Goal: Information Seeking & Learning: Compare options

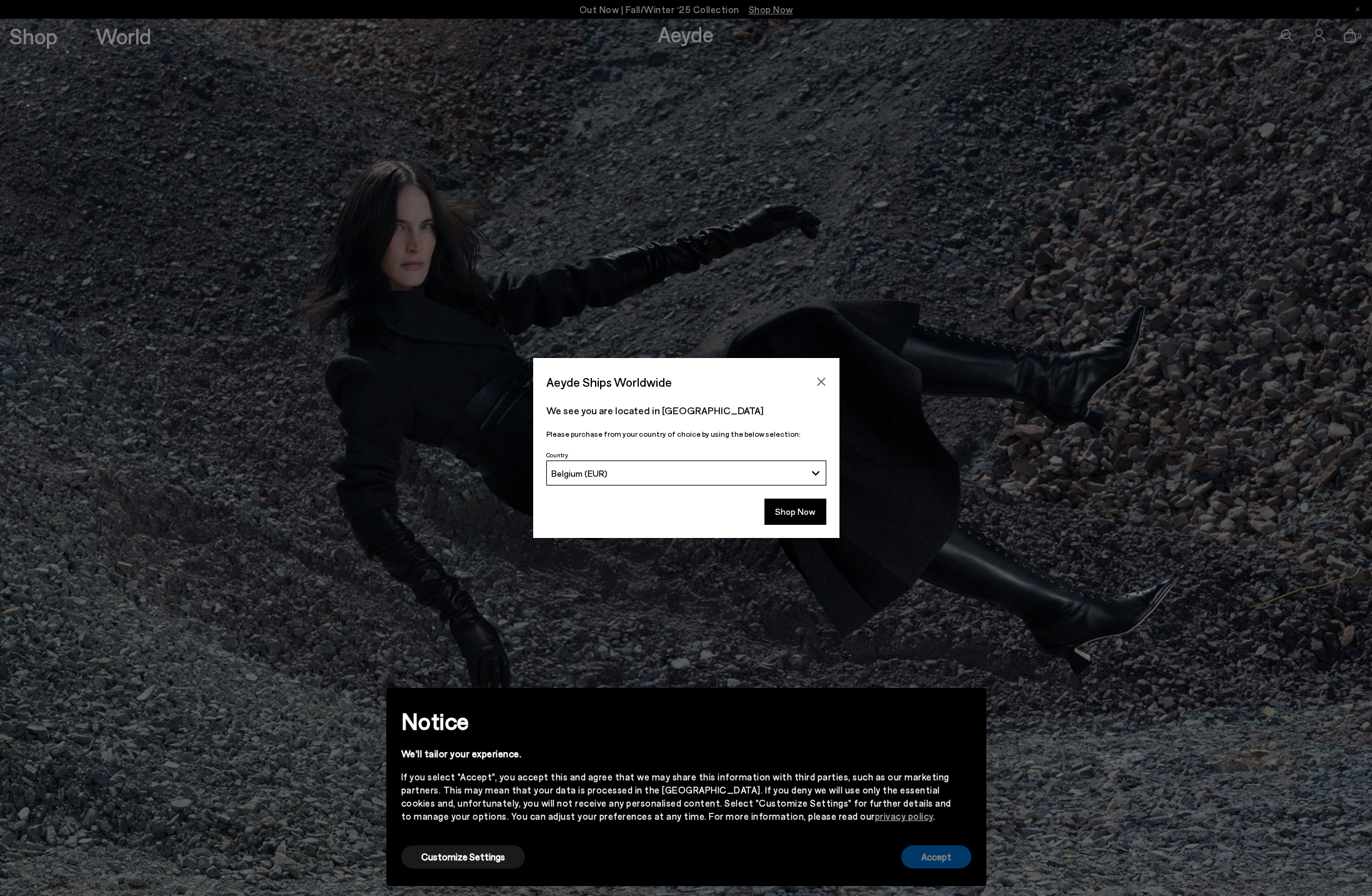
click at [938, 857] on button "Accept" at bounding box center [937, 857] width 70 height 23
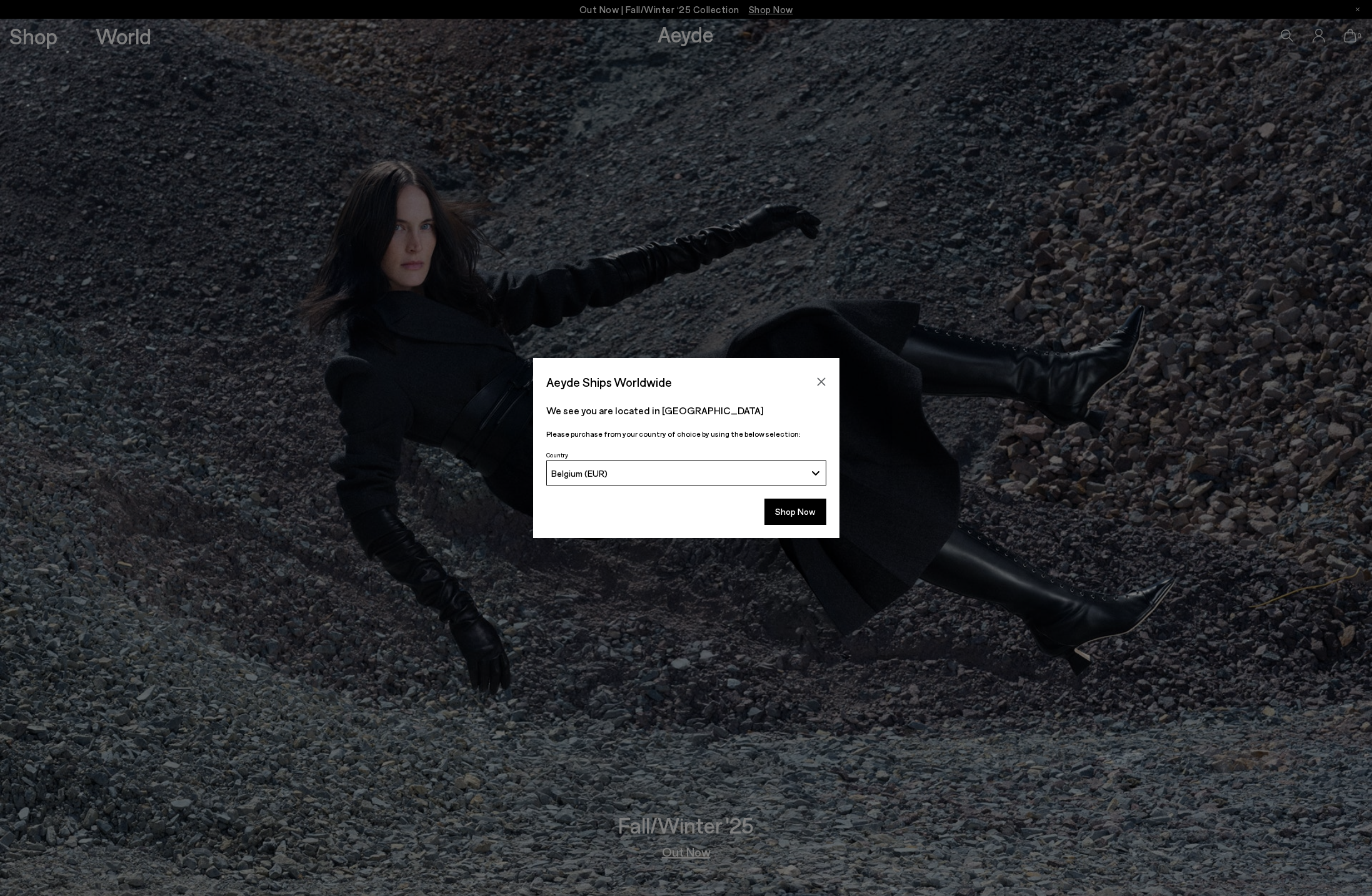
click at [821, 380] on icon "Close" at bounding box center [821, 381] width 10 height 10
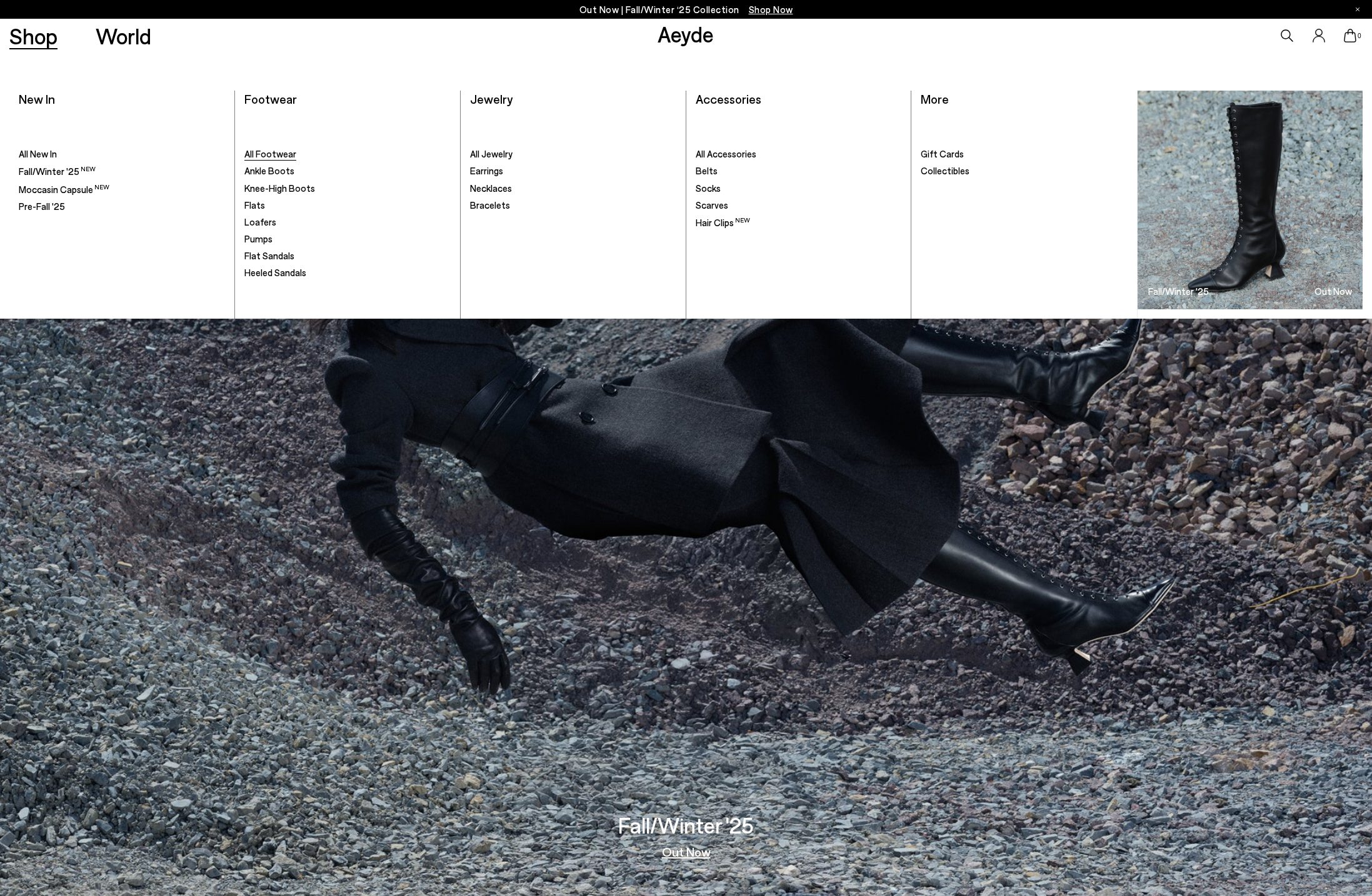
click at [267, 157] on span "All Footwear" at bounding box center [270, 153] width 52 height 11
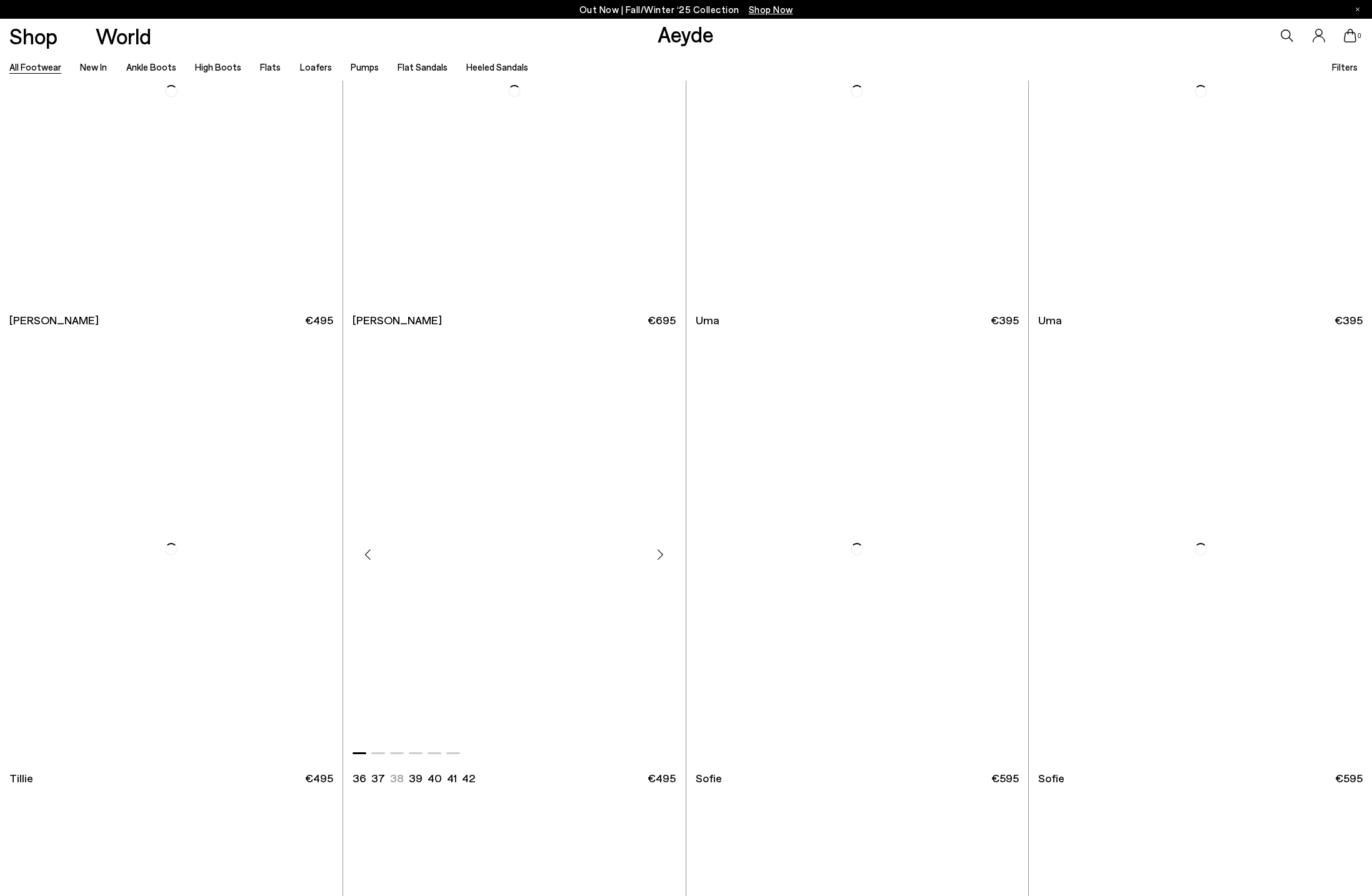
scroll to position [4783, 0]
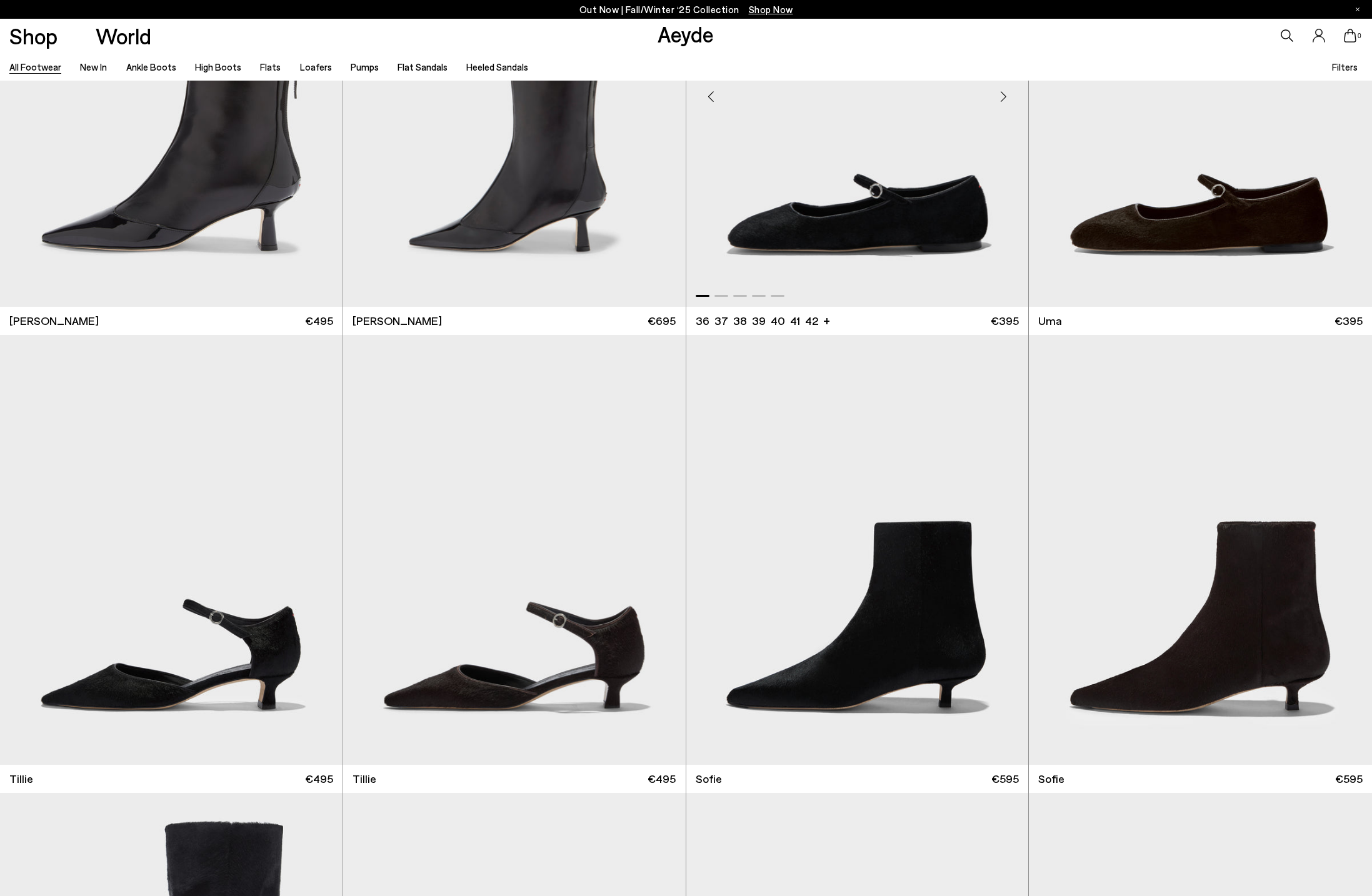
click at [846, 233] on img "1 / 5" at bounding box center [857, 91] width 343 height 429
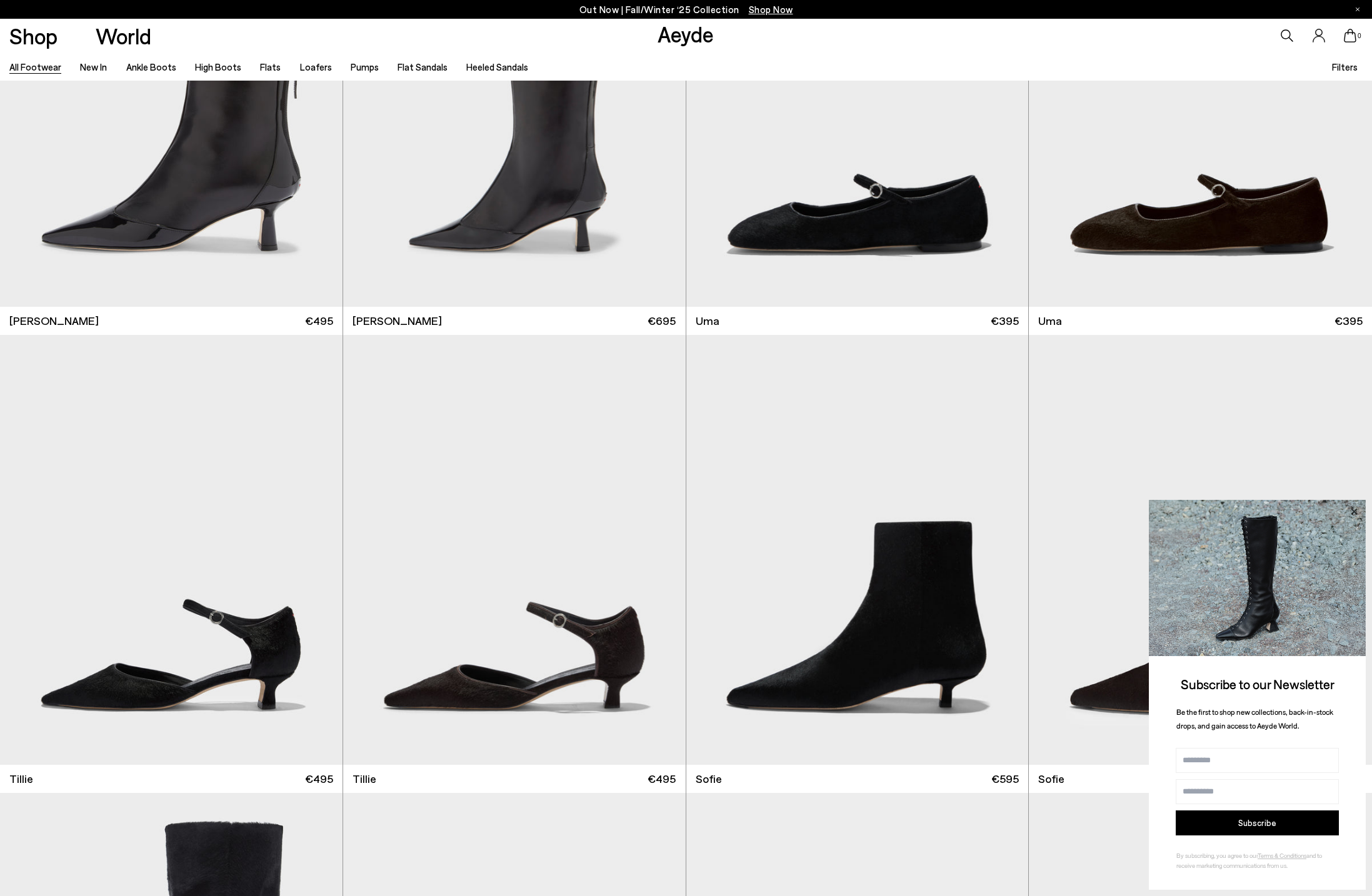
click at [1351, 511] on icon at bounding box center [1353, 511] width 6 height 6
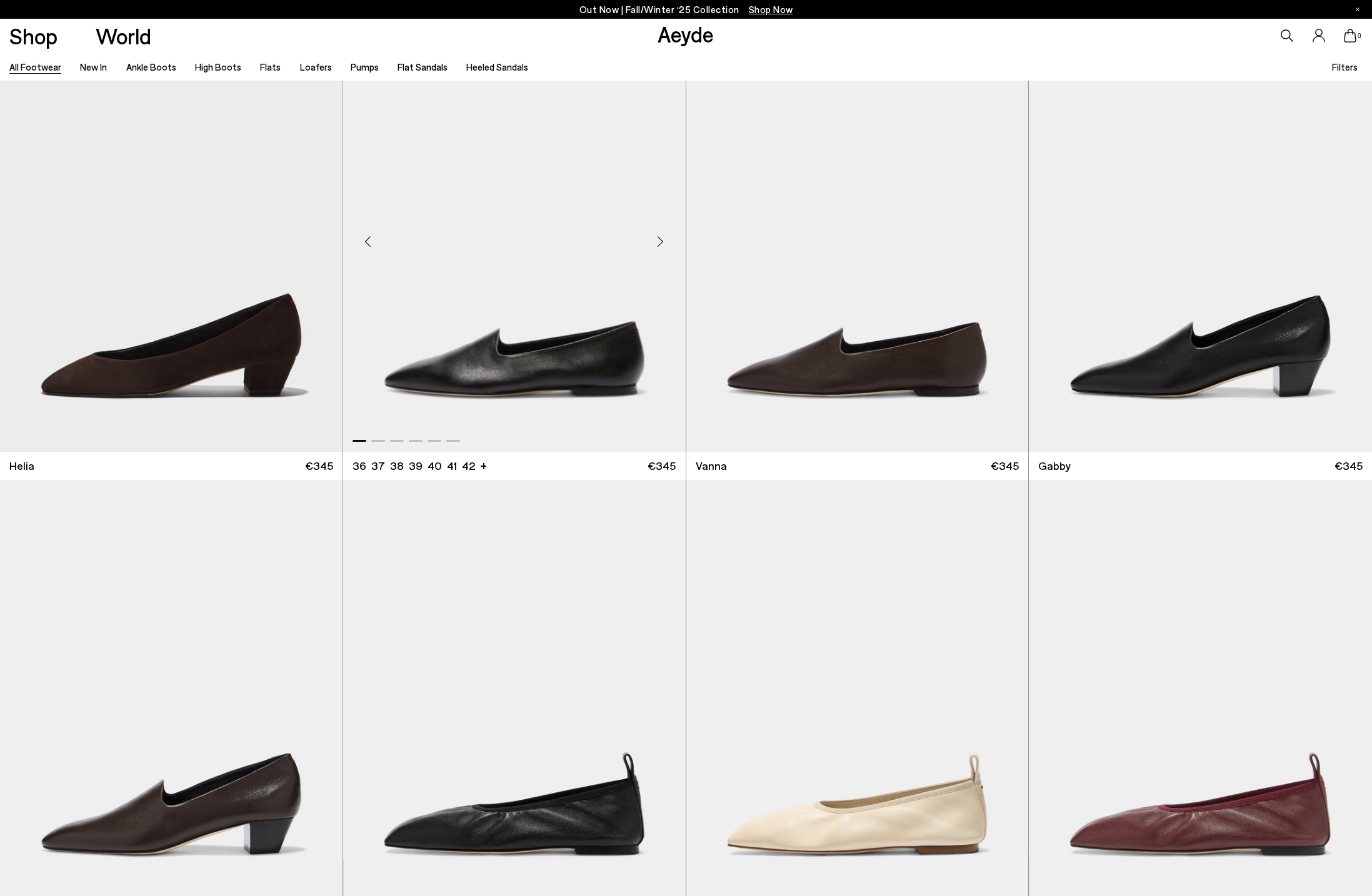
scroll to position [17920, 0]
click at [452, 380] on img "1 / 6" at bounding box center [515, 236] width 343 height 429
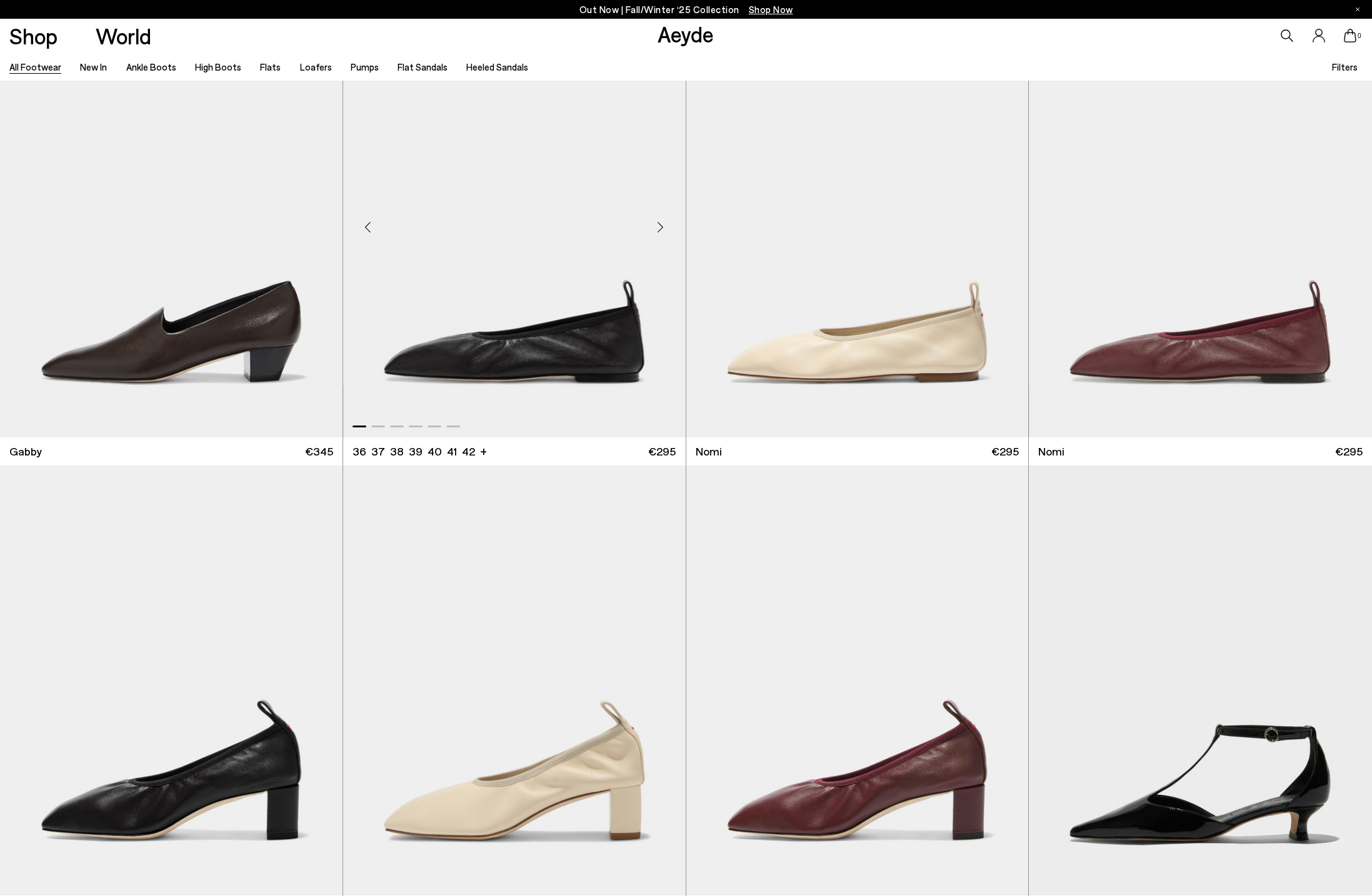
scroll to position [18388, 0]
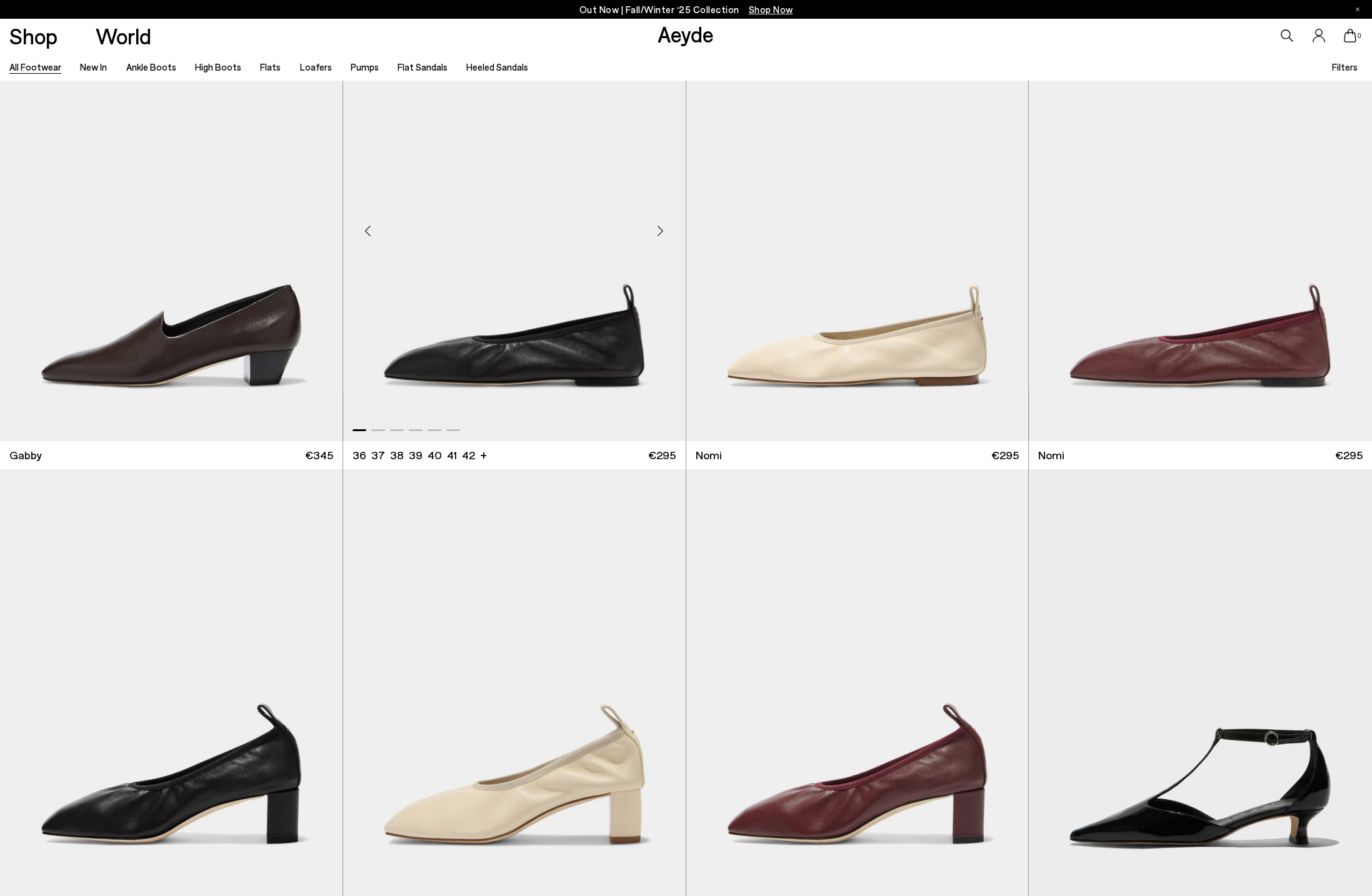
click at [560, 369] on img "1 / 6" at bounding box center [515, 225] width 343 height 429
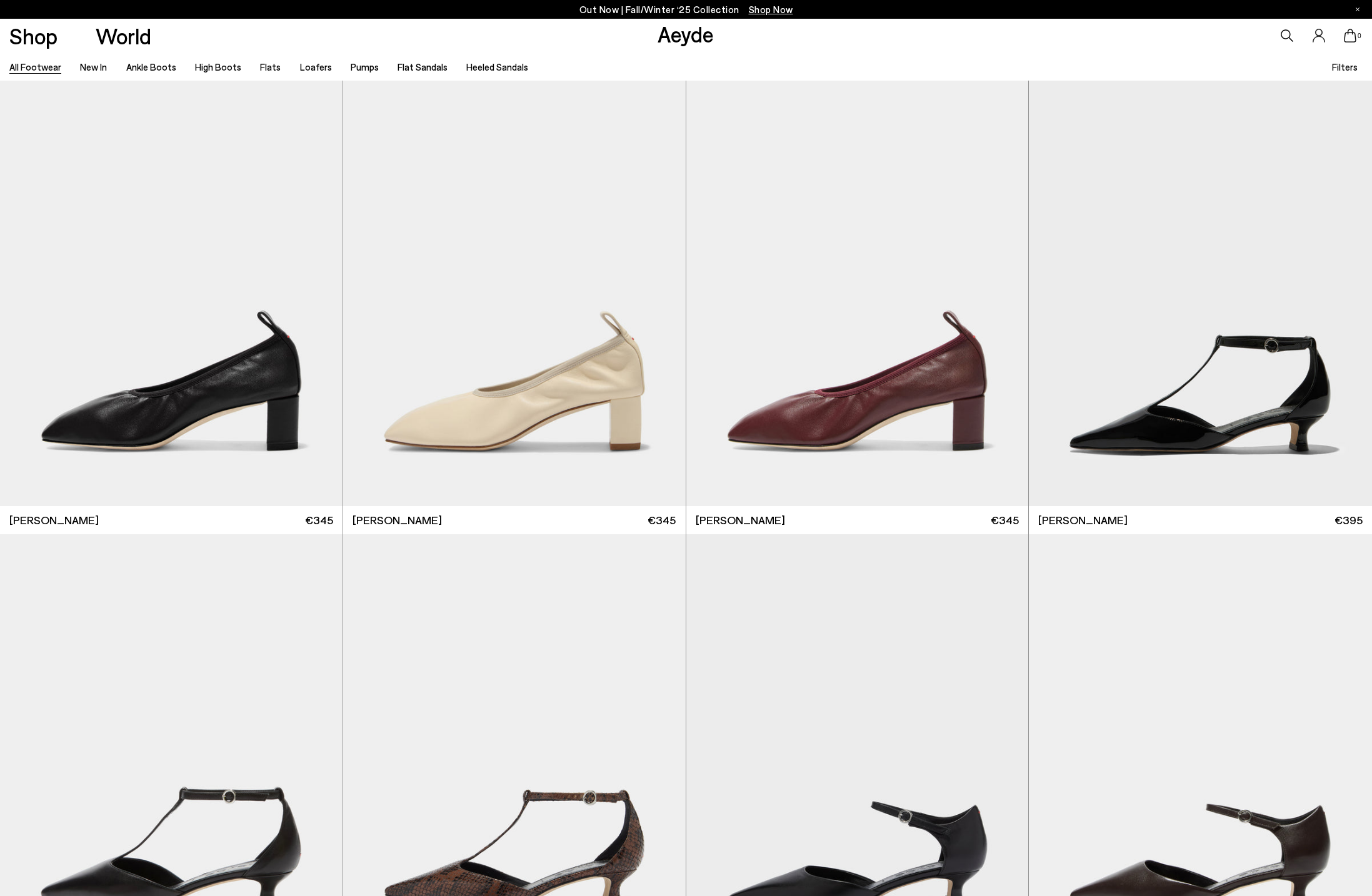
scroll to position [18797, 0]
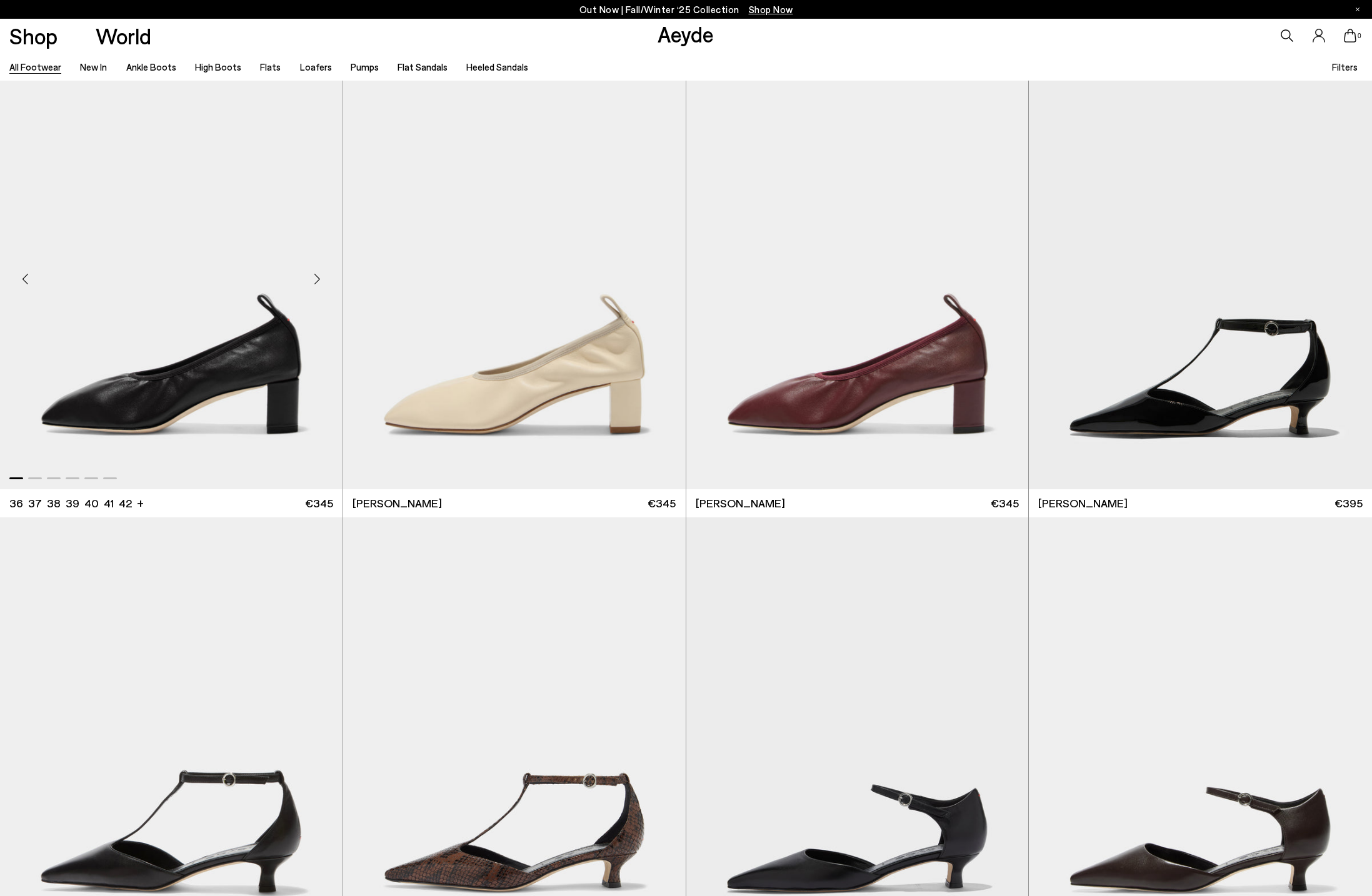
click at [270, 365] on img "1 / 6" at bounding box center [171, 274] width 343 height 429
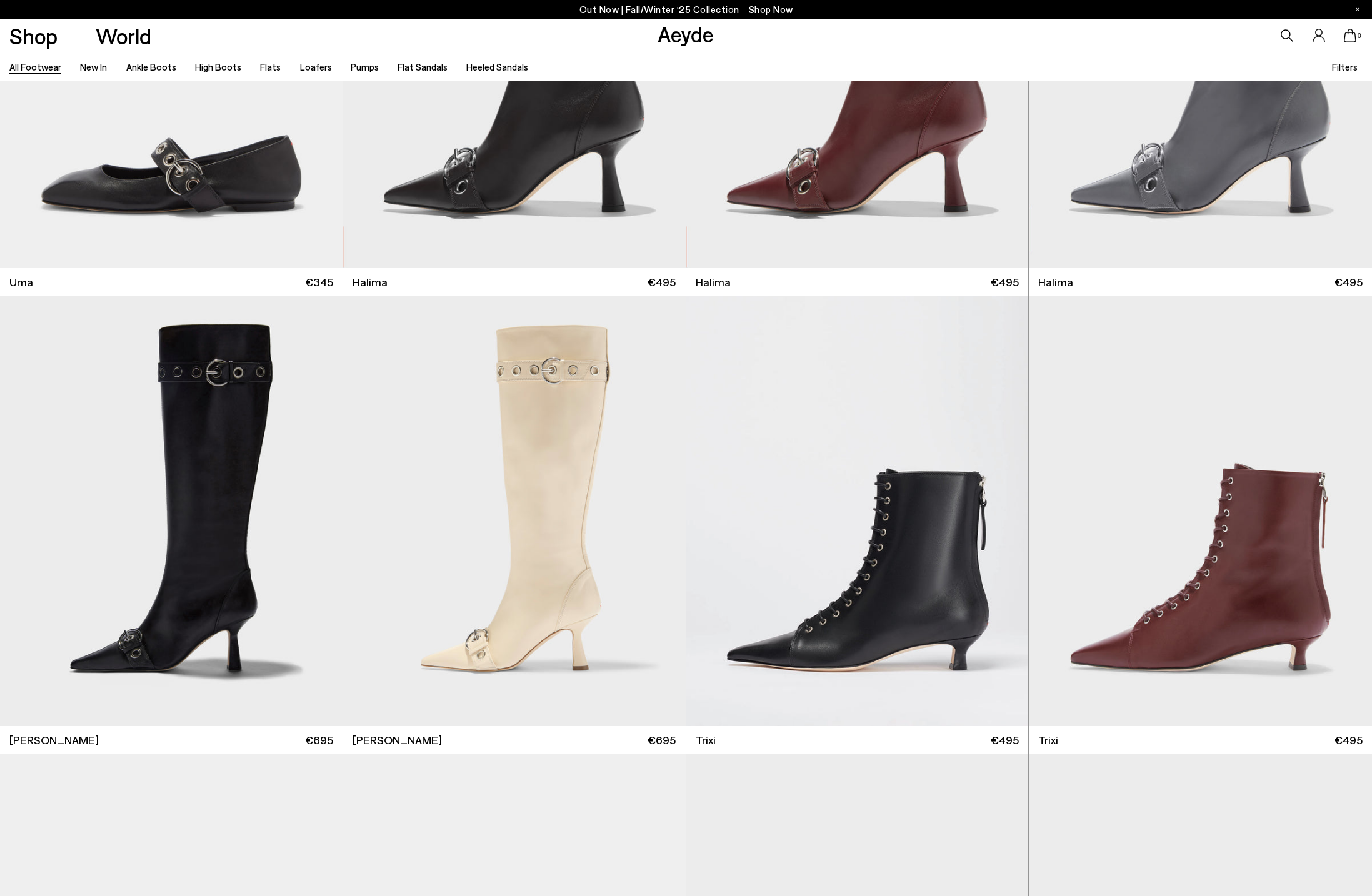
scroll to position [20850, 0]
click at [197, 186] on img "1 / 6" at bounding box center [171, 53] width 343 height 429
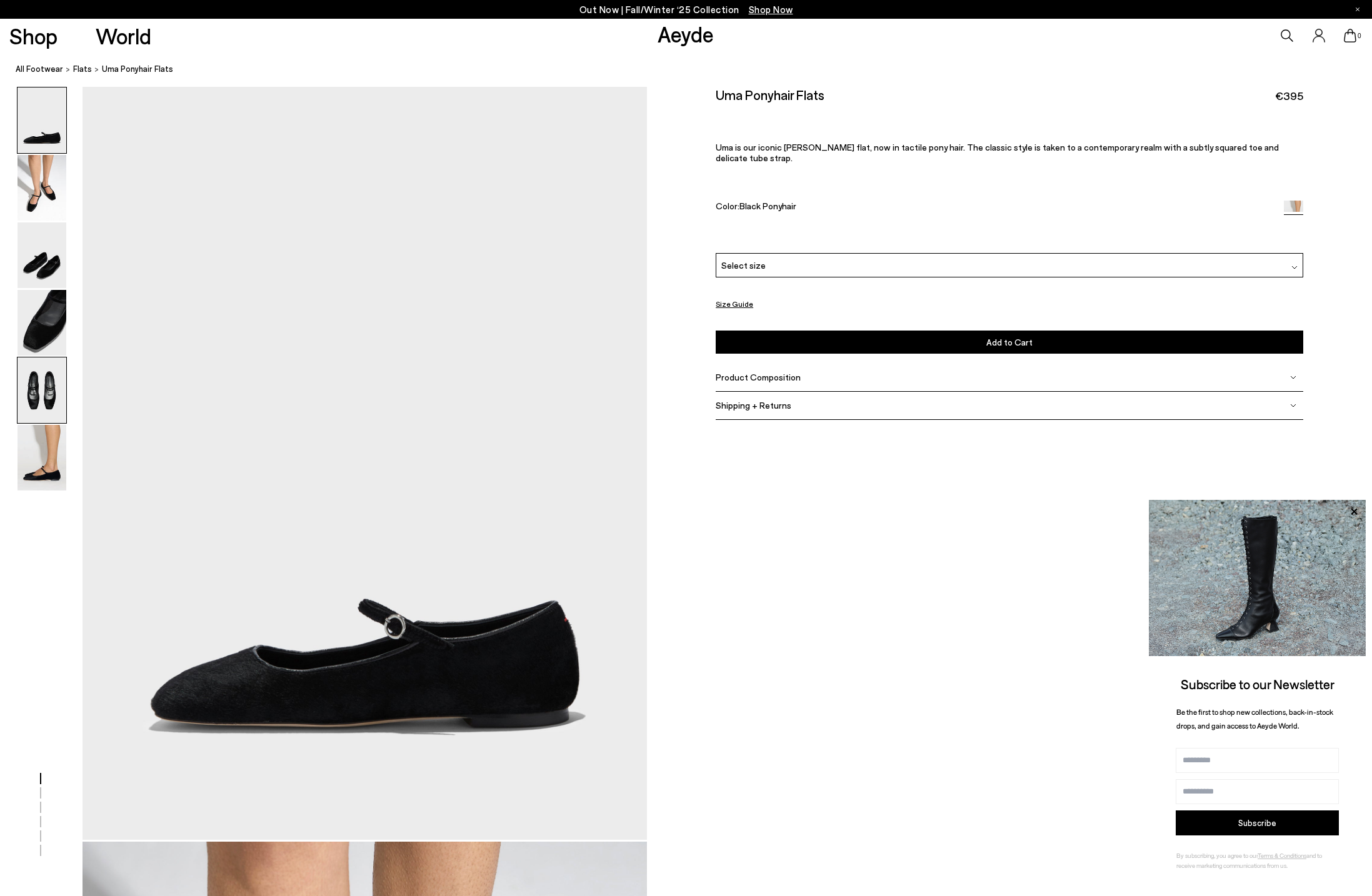
click at [59, 407] on img at bounding box center [42, 389] width 49 height 66
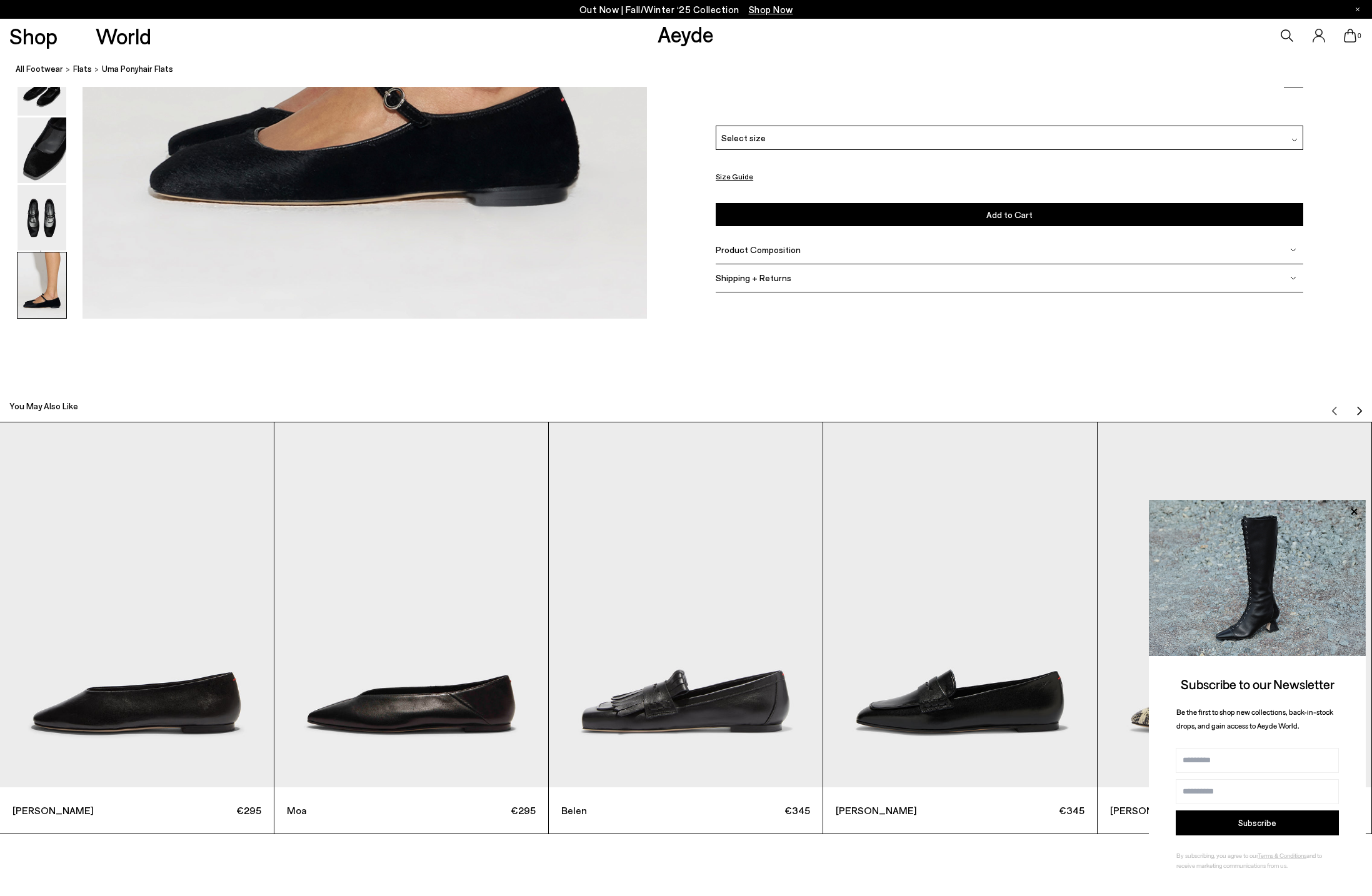
scroll to position [4292, 0]
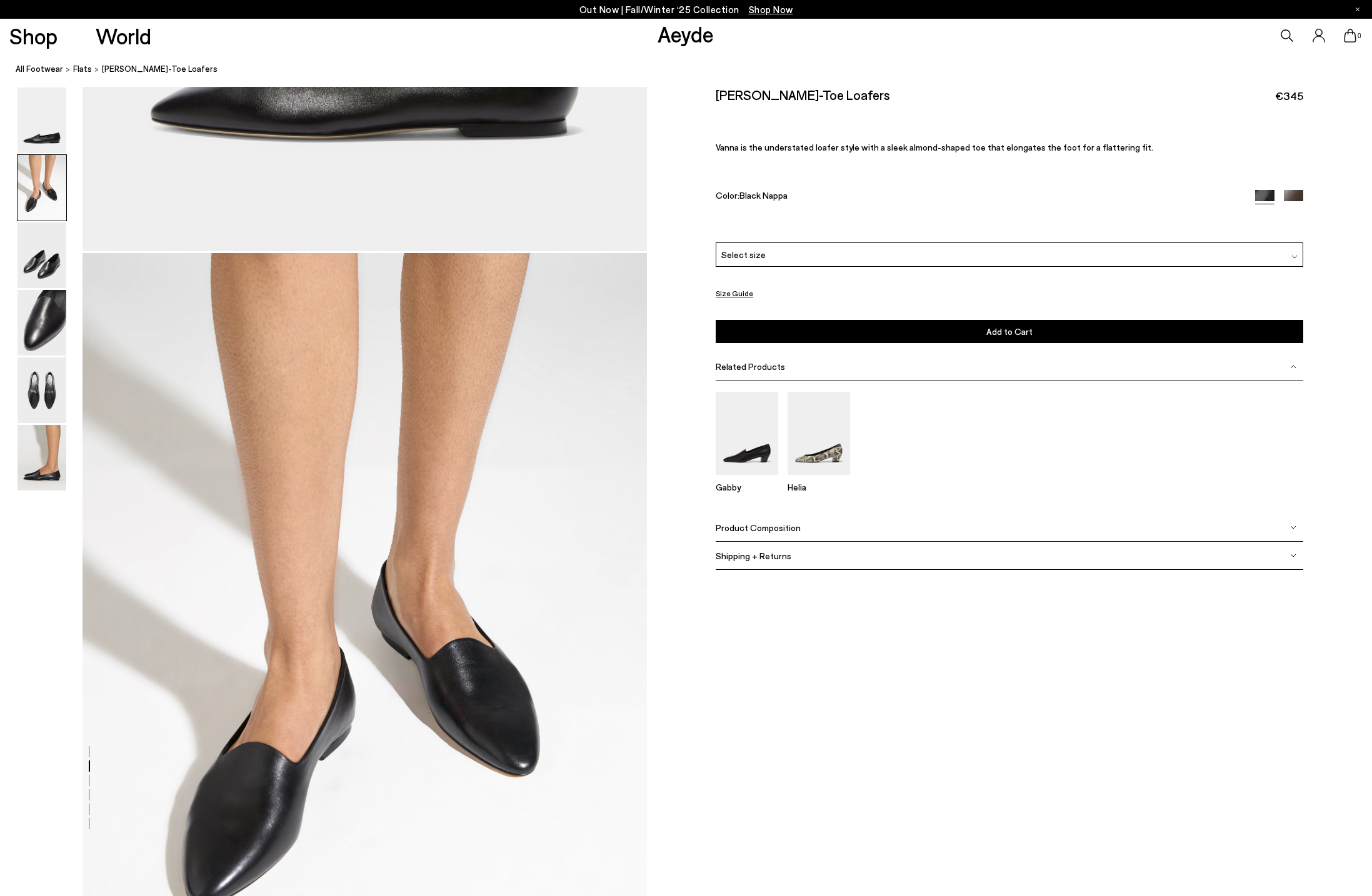
scroll to position [614, 0]
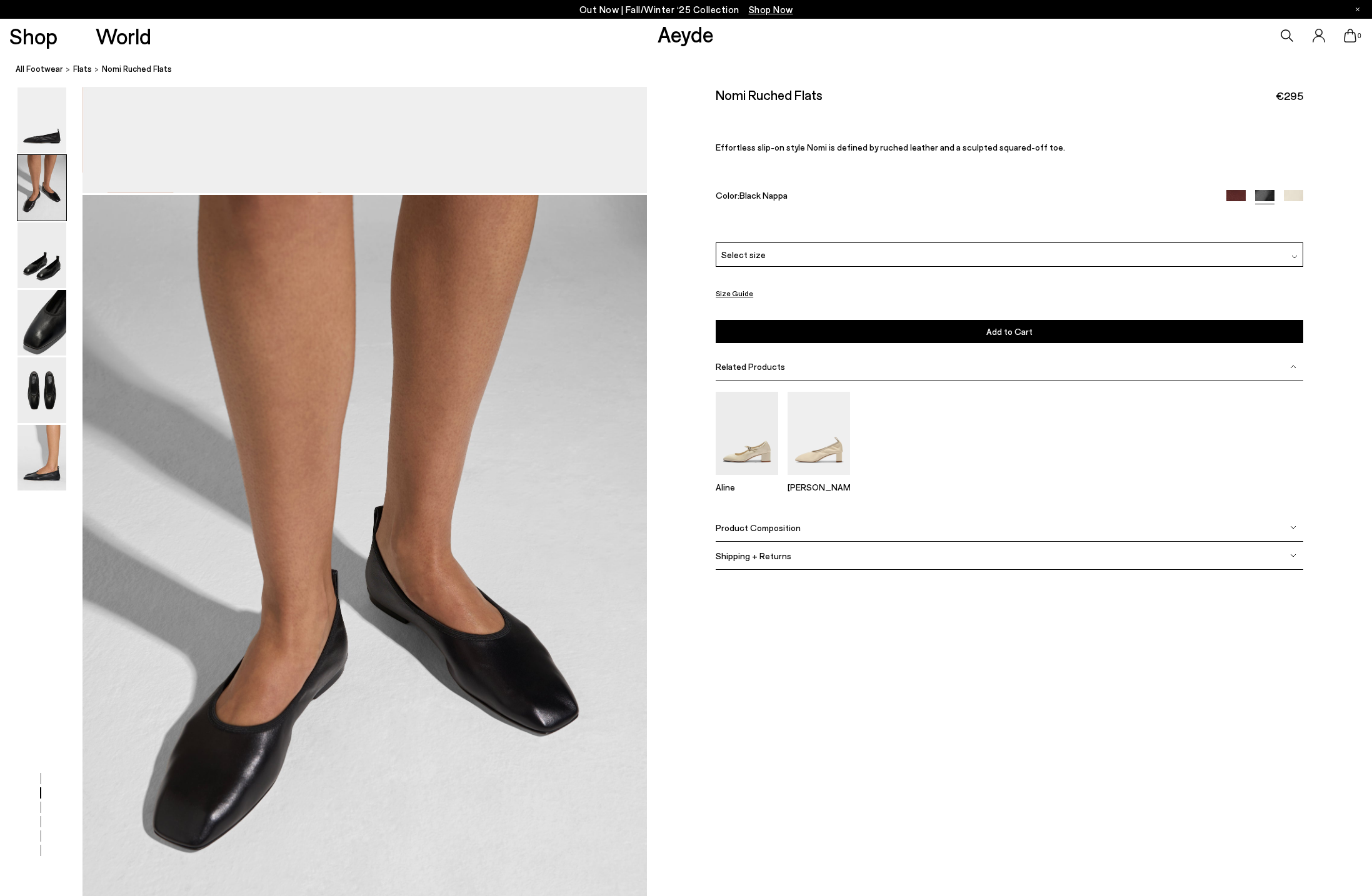
scroll to position [656, 0]
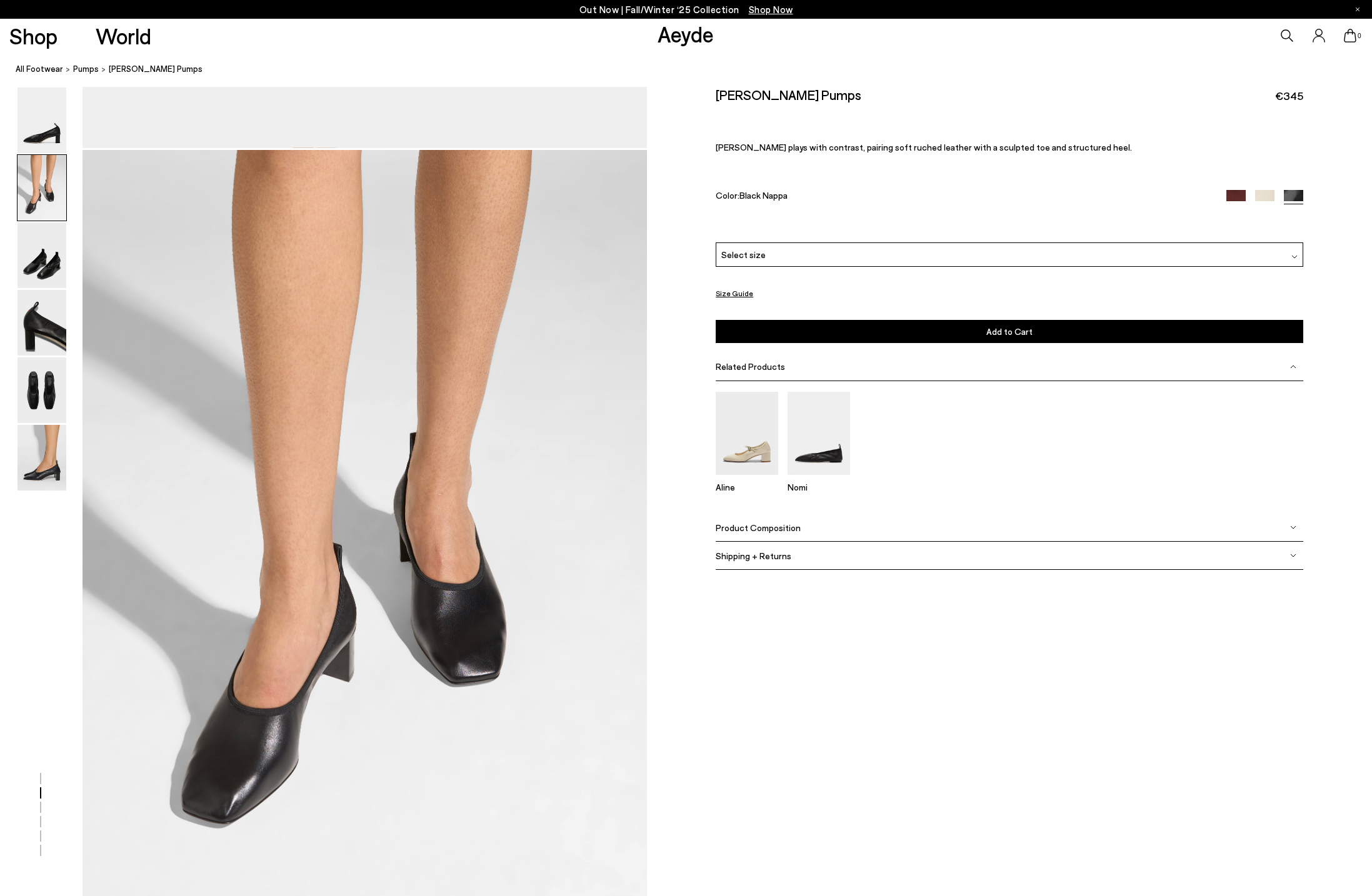
scroll to position [698, 0]
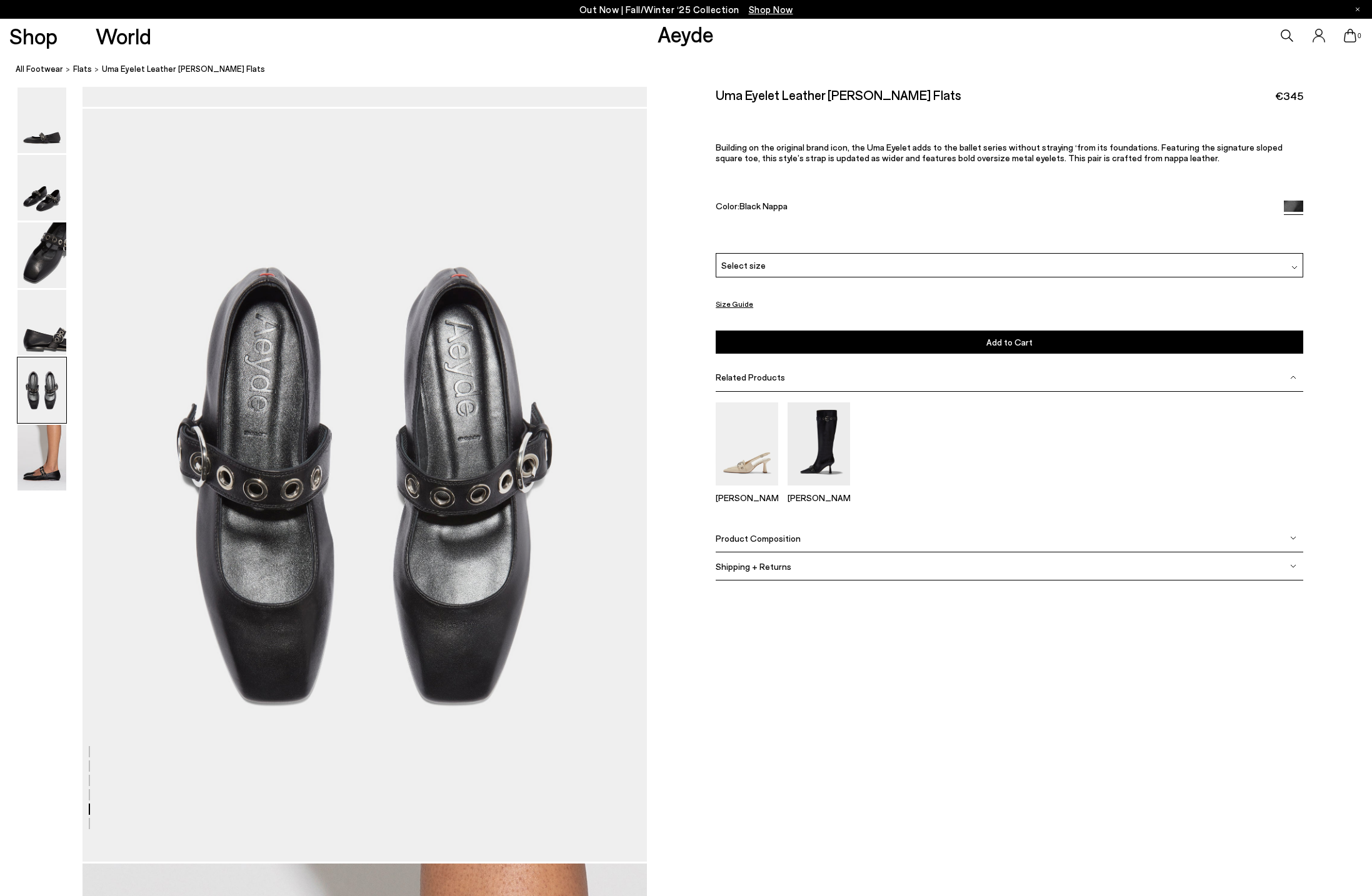
scroll to position [2999, 0]
